Goal: Task Accomplishment & Management: Manage account settings

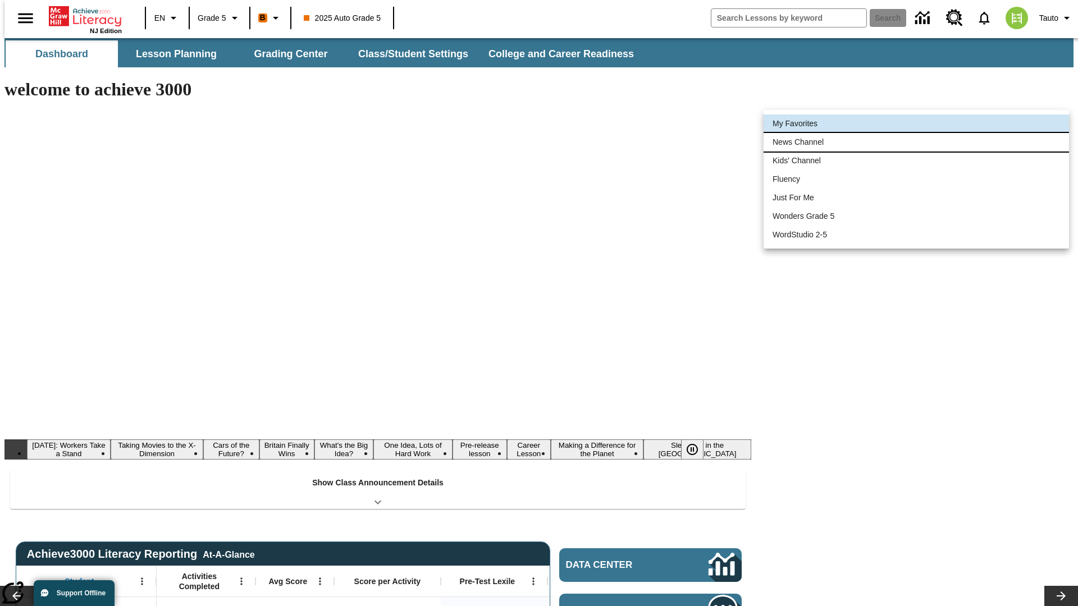
click at [916, 142] on li "News Channel" at bounding box center [915, 142] width 305 height 19
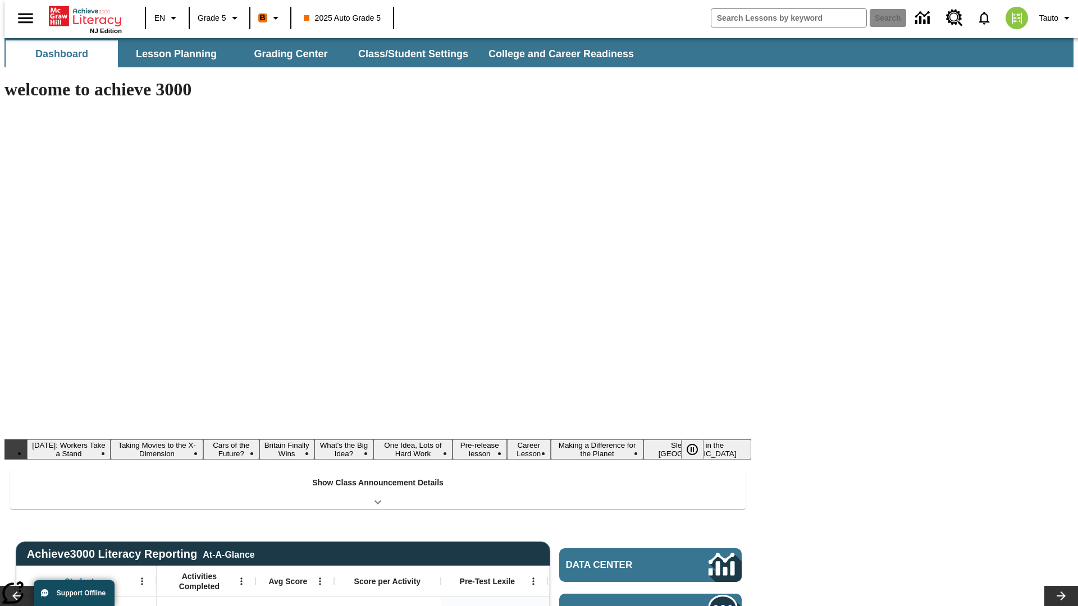
type input "120"
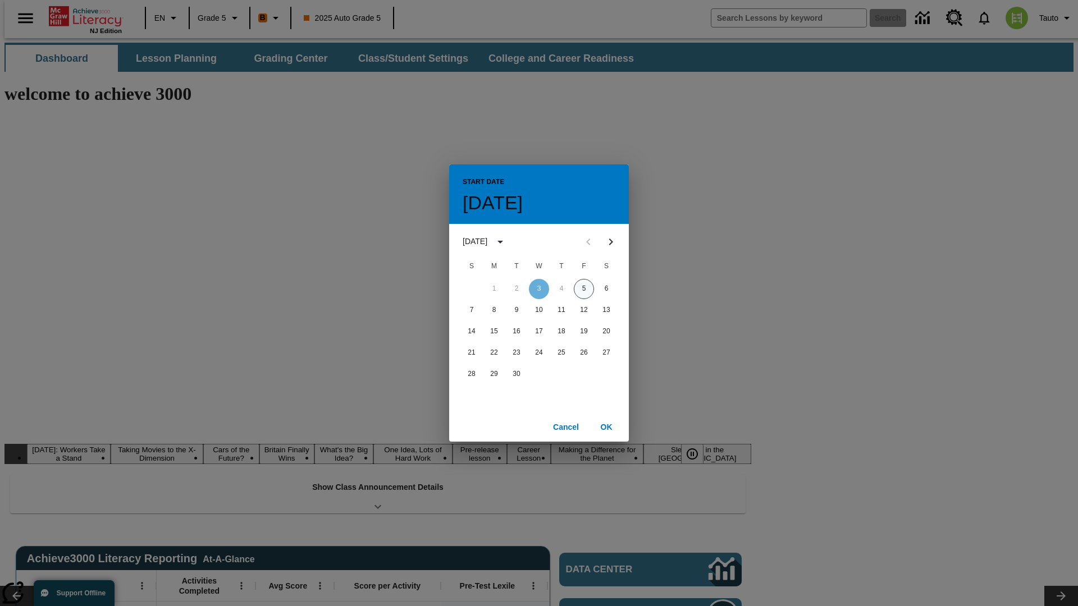
click at [584, 288] on button "5" at bounding box center [584, 289] width 20 height 20
click at [606, 427] on button "OK" at bounding box center [606, 427] width 36 height 21
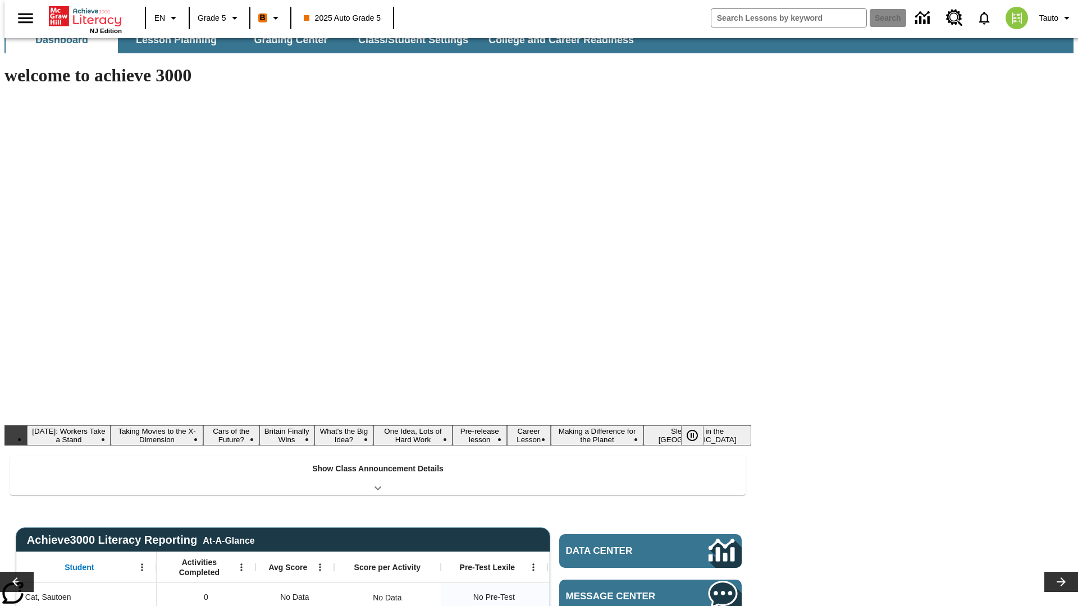
scroll to position [14, 0]
